Goal: Information Seeking & Learning: Learn about a topic

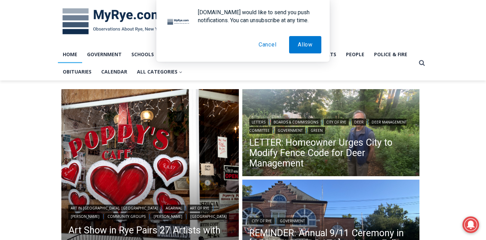
scroll to position [28, 0]
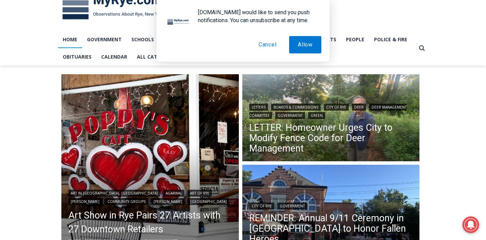
click at [267, 45] on button "Cancel" at bounding box center [267, 44] width 35 height 17
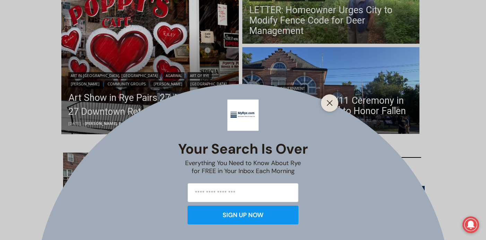
scroll to position [152, 0]
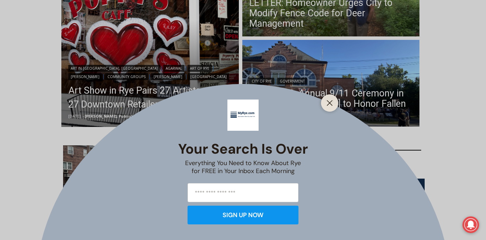
click at [334, 106] on div at bounding box center [329, 102] width 17 height 17
click at [332, 105] on button "Close" at bounding box center [330, 103] width 10 height 10
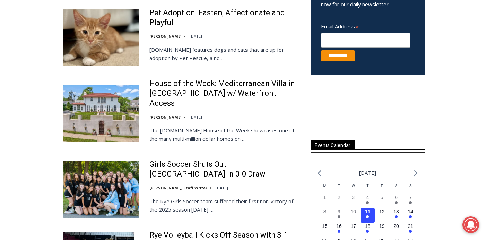
scroll to position [374, 0]
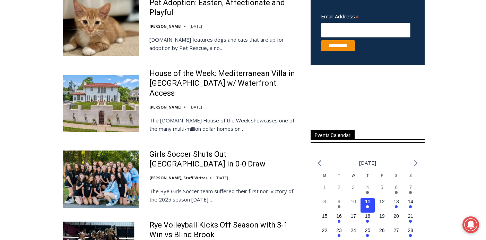
click at [96, 165] on img at bounding box center [101, 178] width 76 height 57
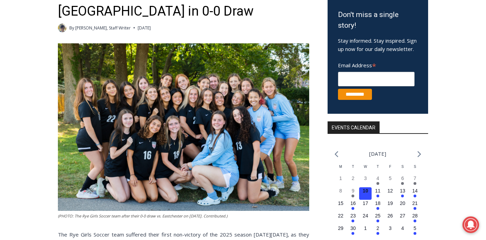
scroll to position [139, 0]
